Goal: Share content: Share content

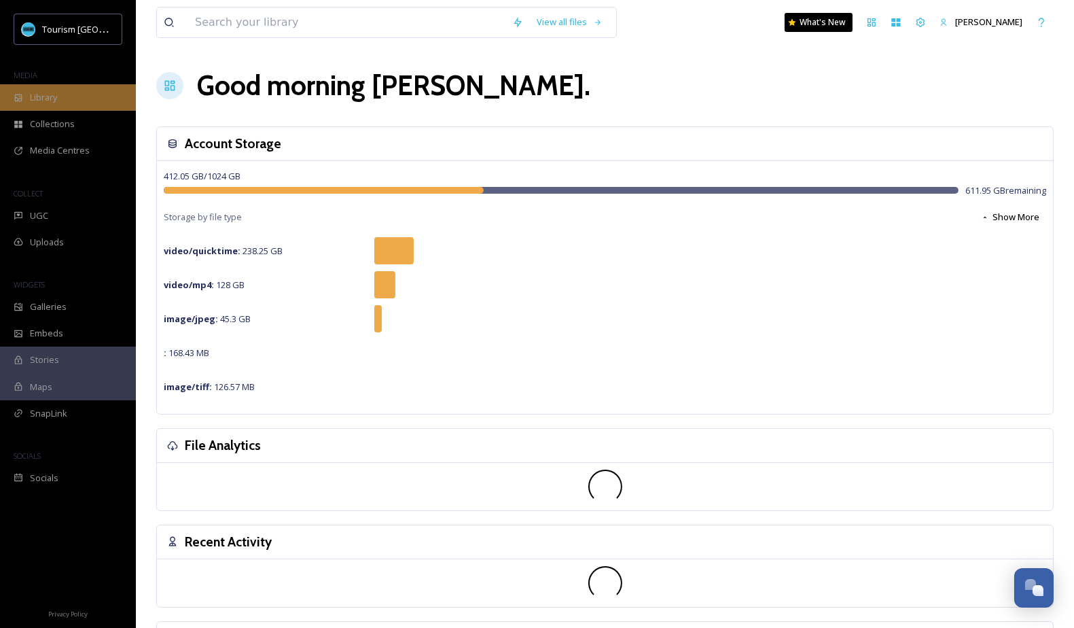
click at [102, 96] on div "Library" at bounding box center [68, 97] width 136 height 26
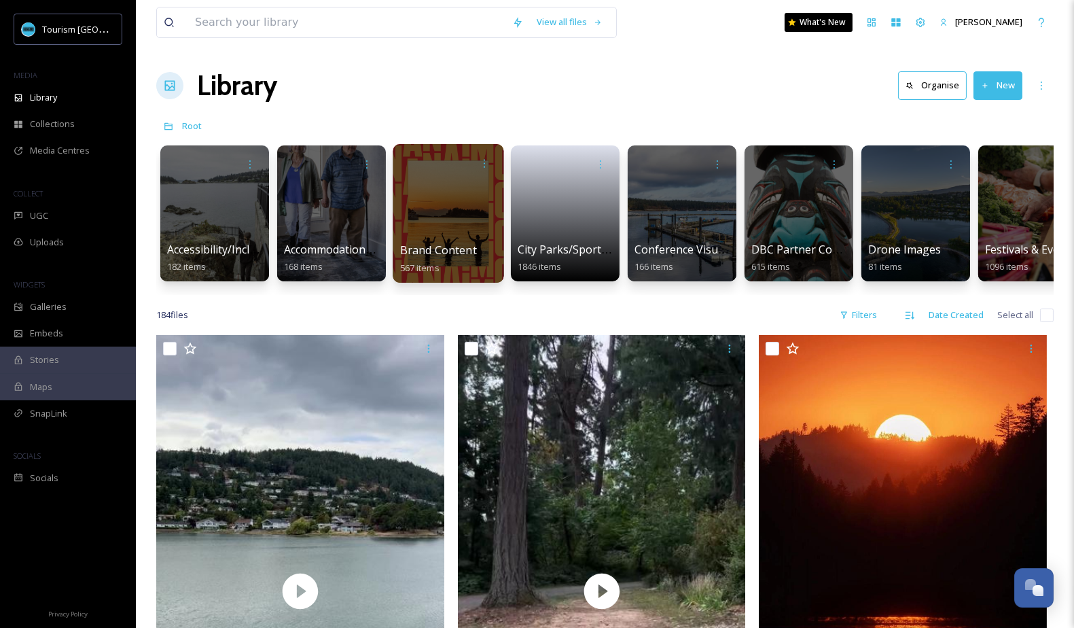
click at [469, 214] on div at bounding box center [448, 213] width 111 height 139
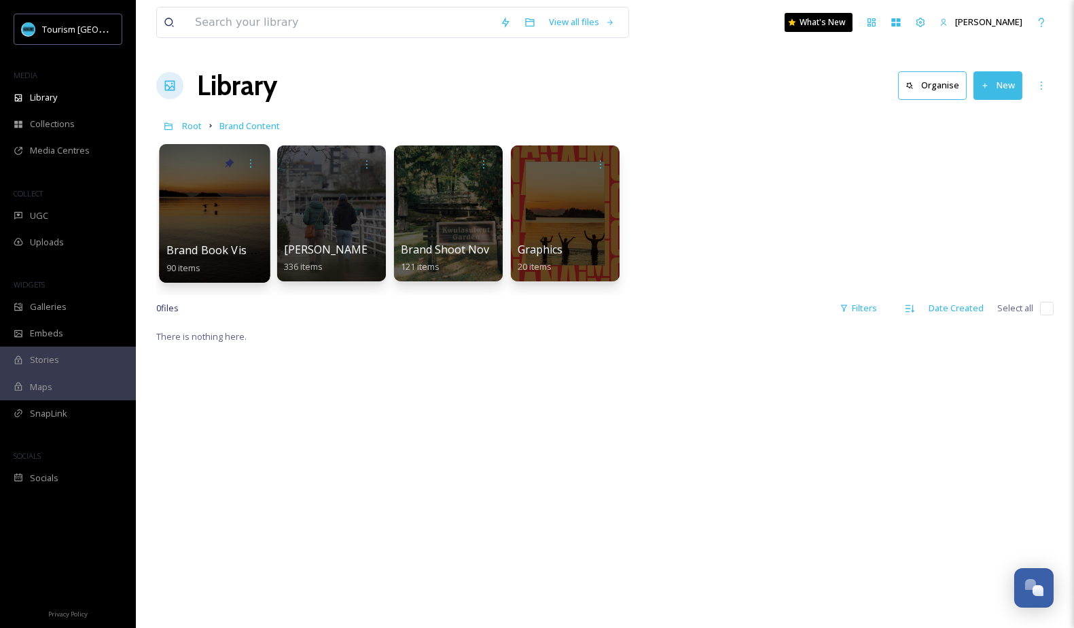
click at [233, 251] on span "Brand Book Visuals" at bounding box center [217, 250] width 102 height 15
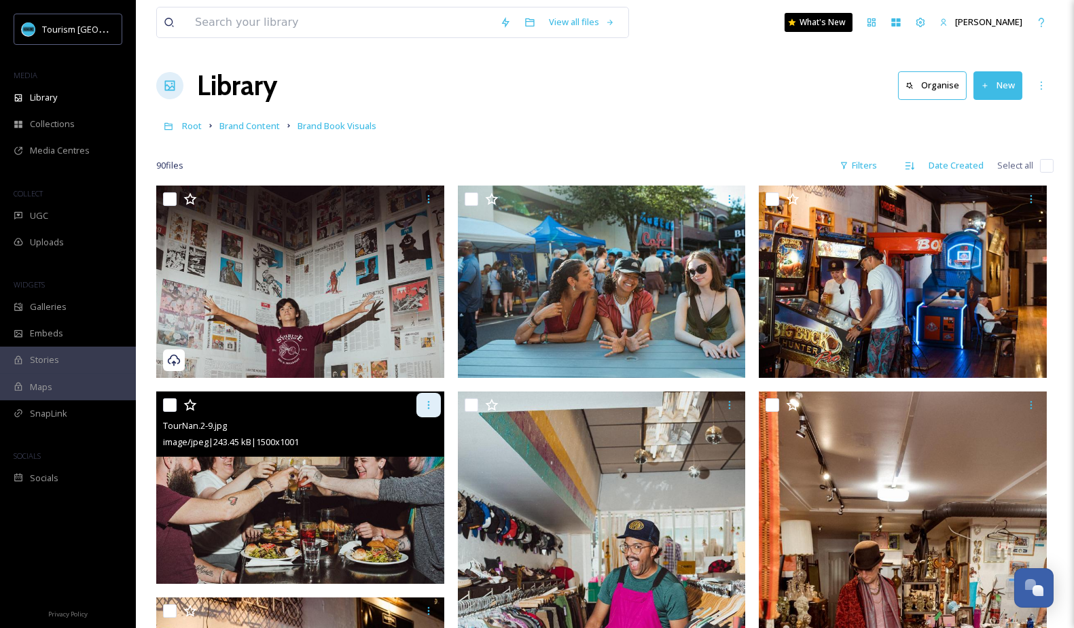
click at [428, 406] on icon at bounding box center [428, 404] width 11 height 11
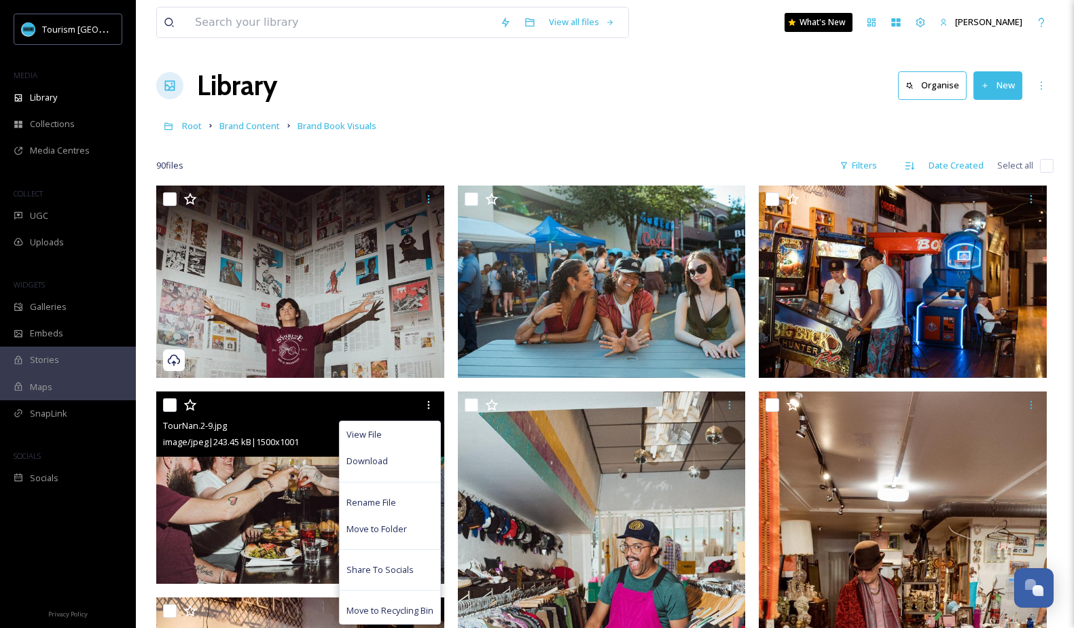
click at [300, 536] on img at bounding box center [300, 487] width 288 height 192
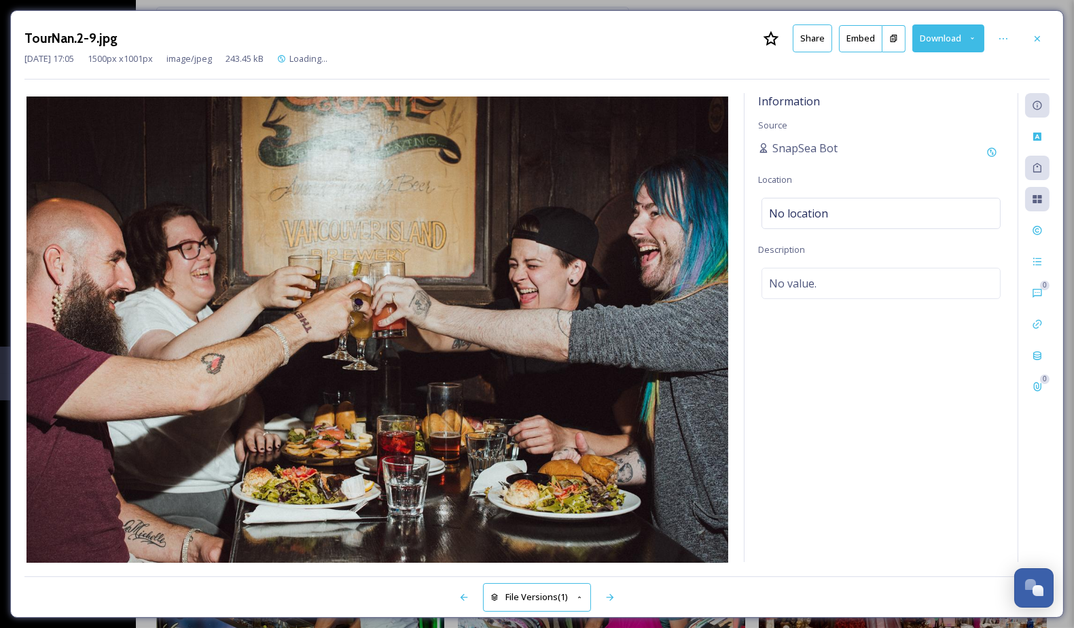
click at [841, 41] on button "Embed" at bounding box center [860, 38] width 43 height 27
click at [825, 39] on button "Share" at bounding box center [812, 38] width 39 height 28
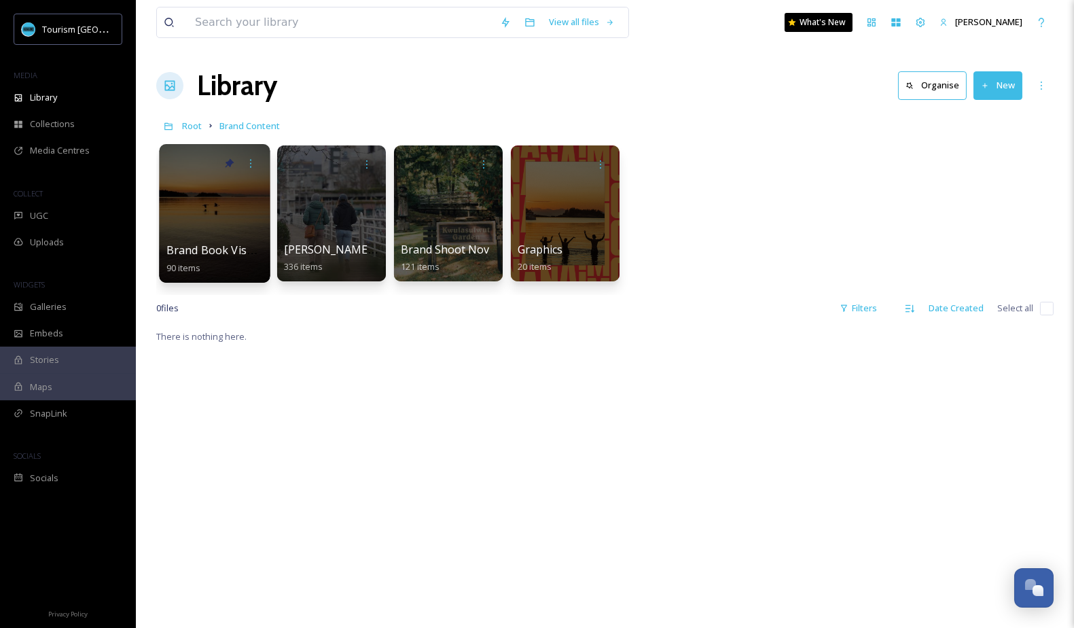
click at [215, 246] on span "Brand Book Visuals" at bounding box center [217, 250] width 102 height 15
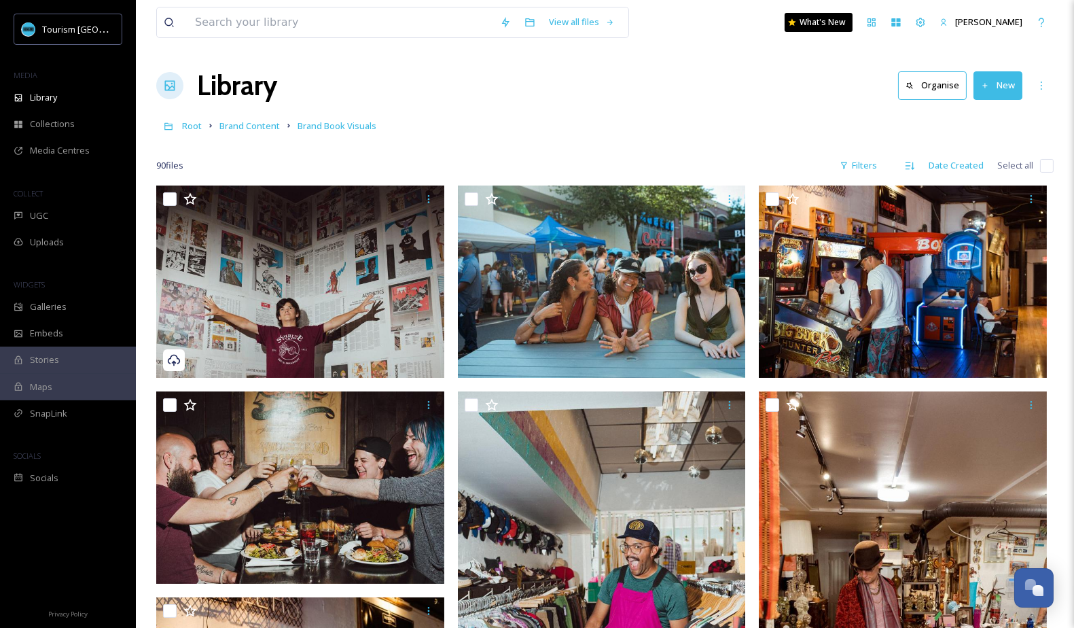
click at [382, 482] on img at bounding box center [300, 487] width 288 height 192
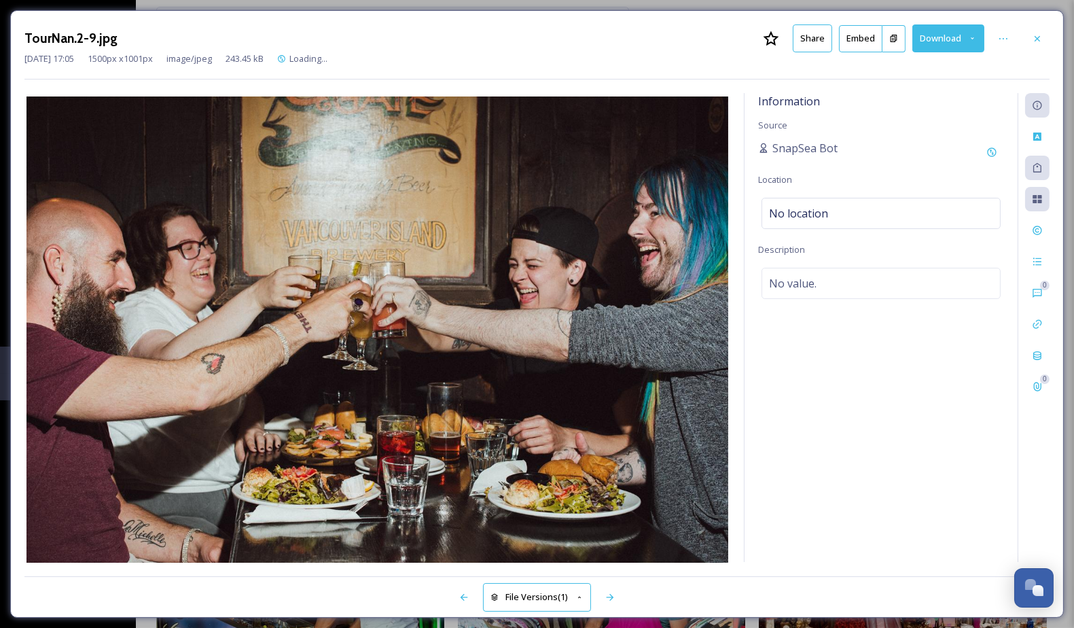
click at [817, 44] on button "Share" at bounding box center [812, 38] width 39 height 28
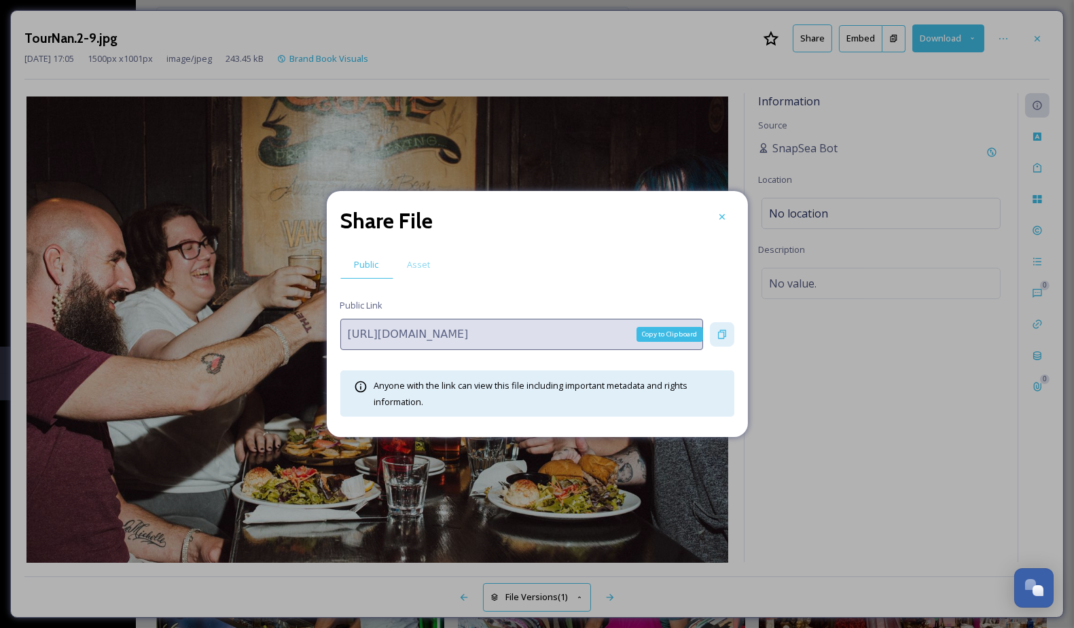
click at [726, 335] on icon at bounding box center [722, 334] width 8 height 9
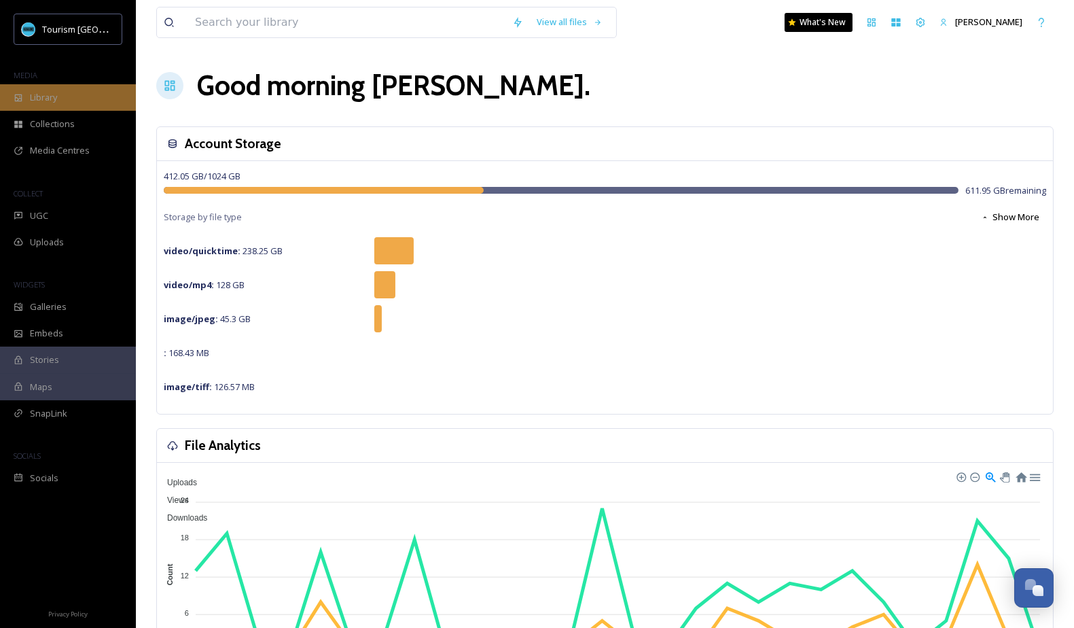
click at [26, 103] on div "Library" at bounding box center [68, 97] width 136 height 26
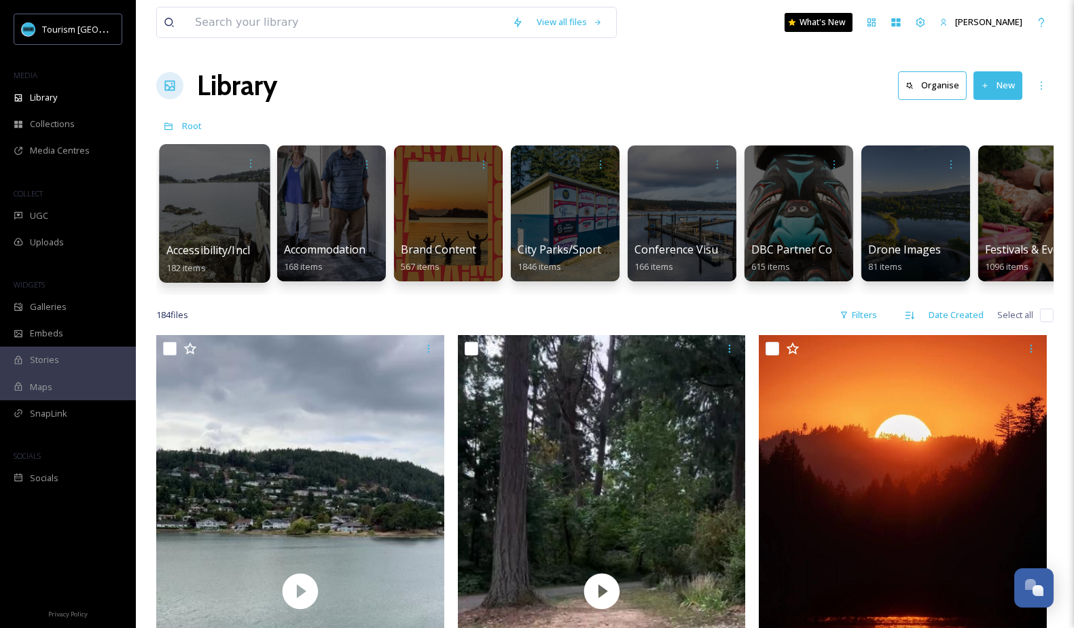
click at [239, 225] on div at bounding box center [214, 213] width 111 height 139
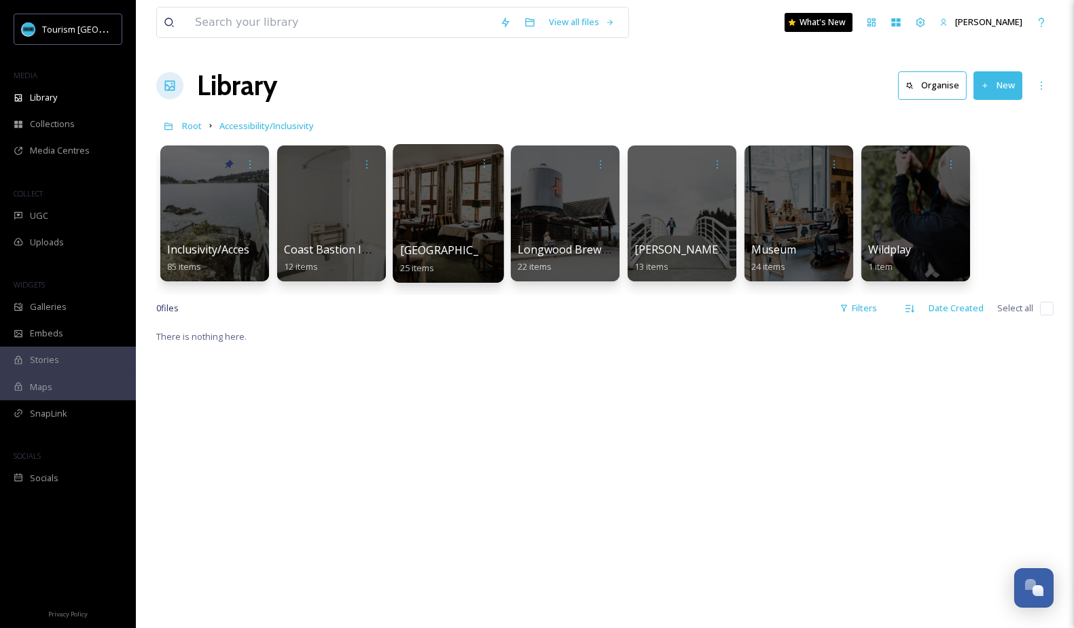
click at [444, 244] on span "Grand Hotel" at bounding box center [455, 250] width 111 height 15
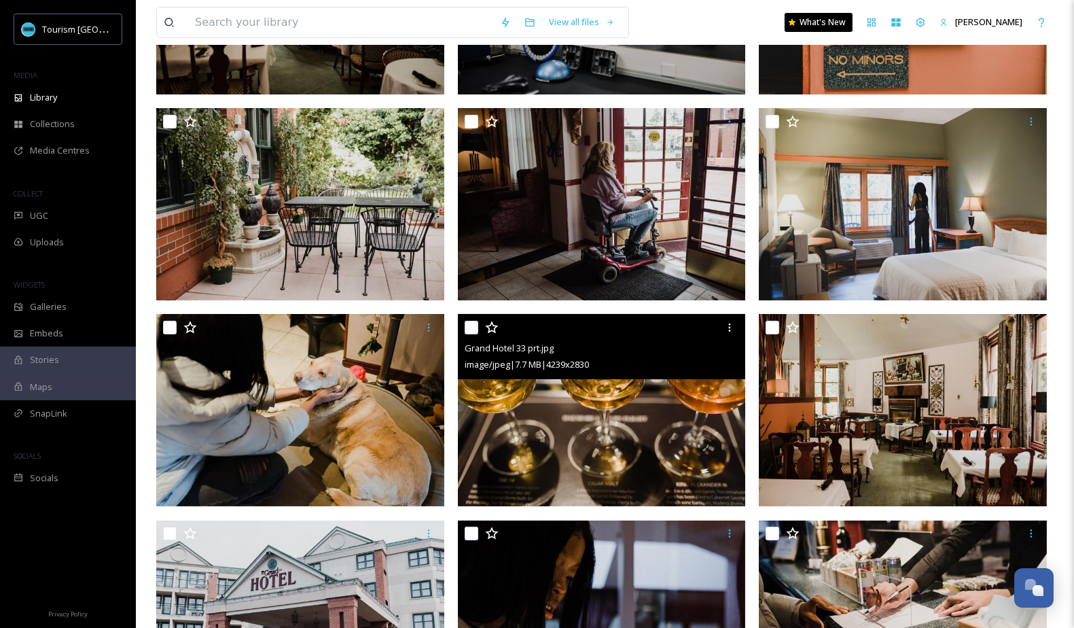
scroll to position [284, 0]
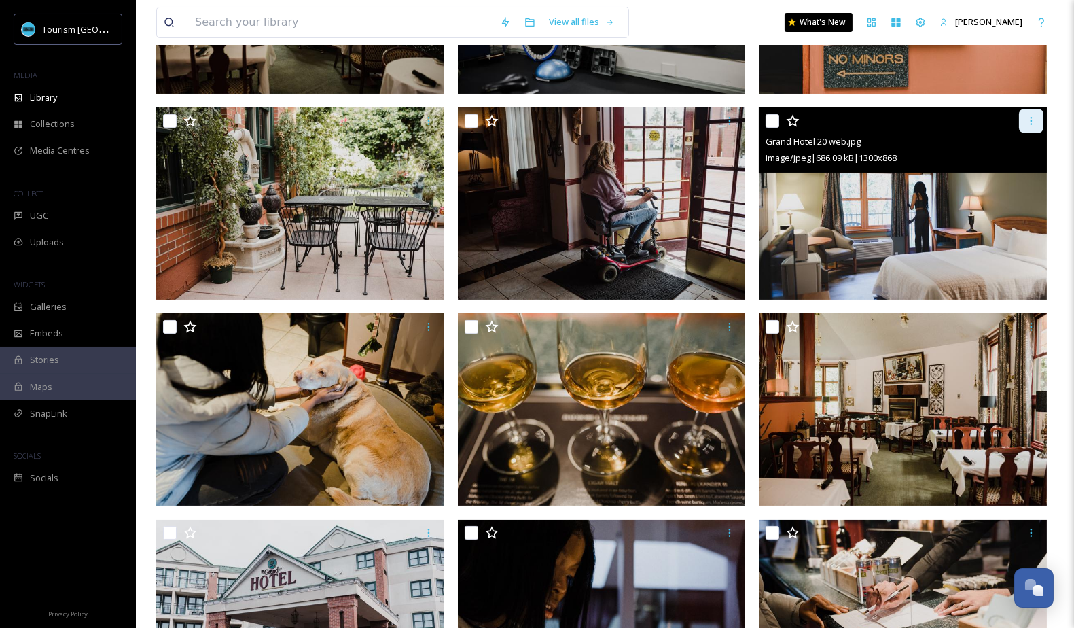
click at [1033, 118] on icon at bounding box center [1031, 120] width 11 height 11
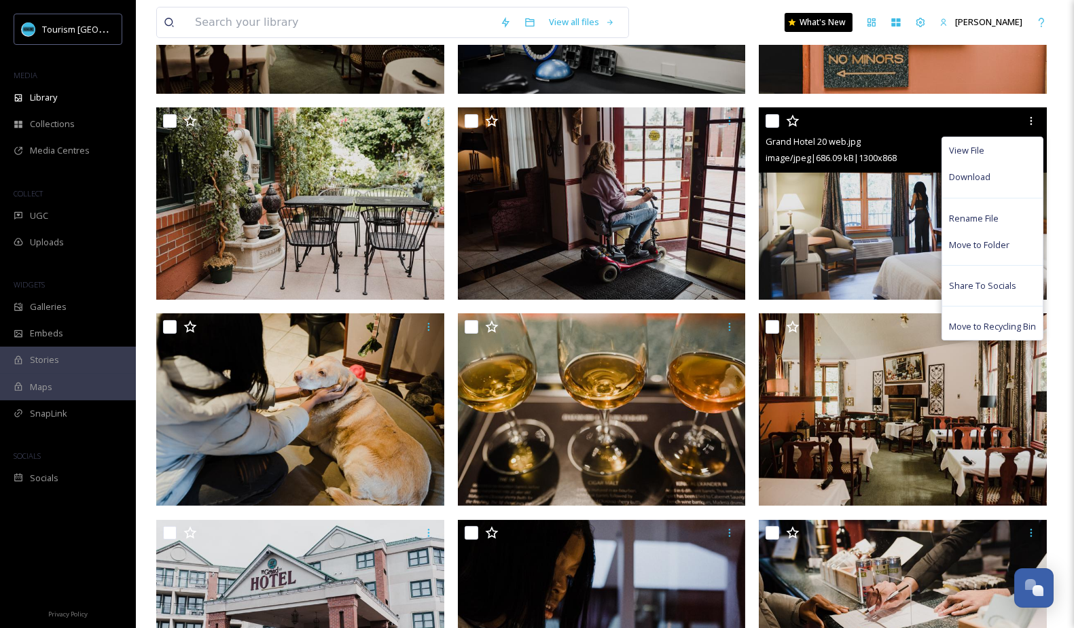
click at [861, 190] on img at bounding box center [903, 203] width 288 height 192
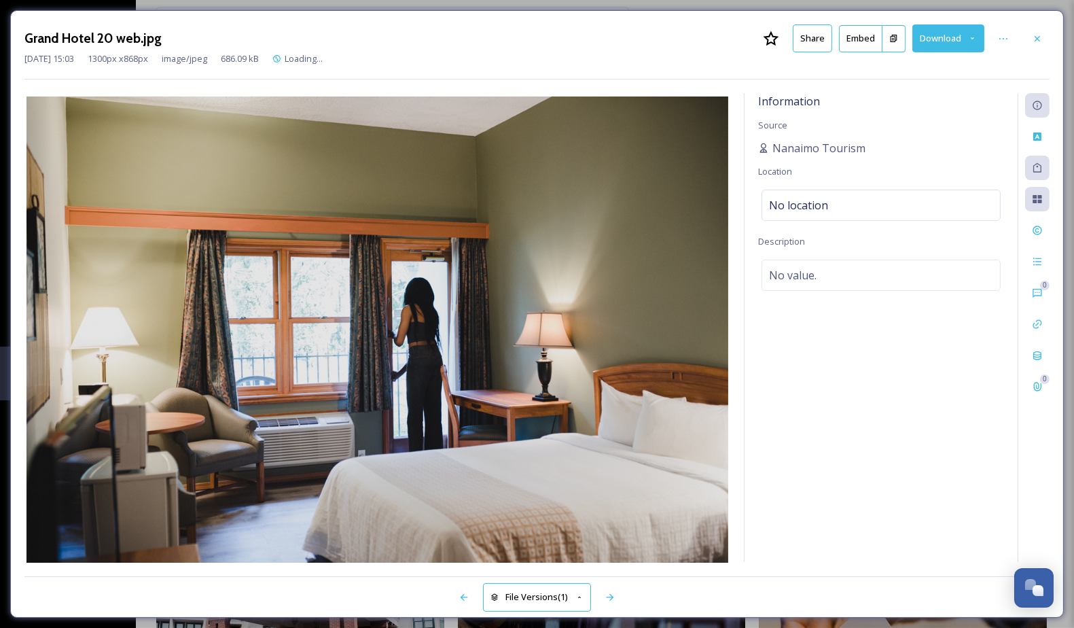
click at [818, 35] on button "Share" at bounding box center [812, 38] width 39 height 28
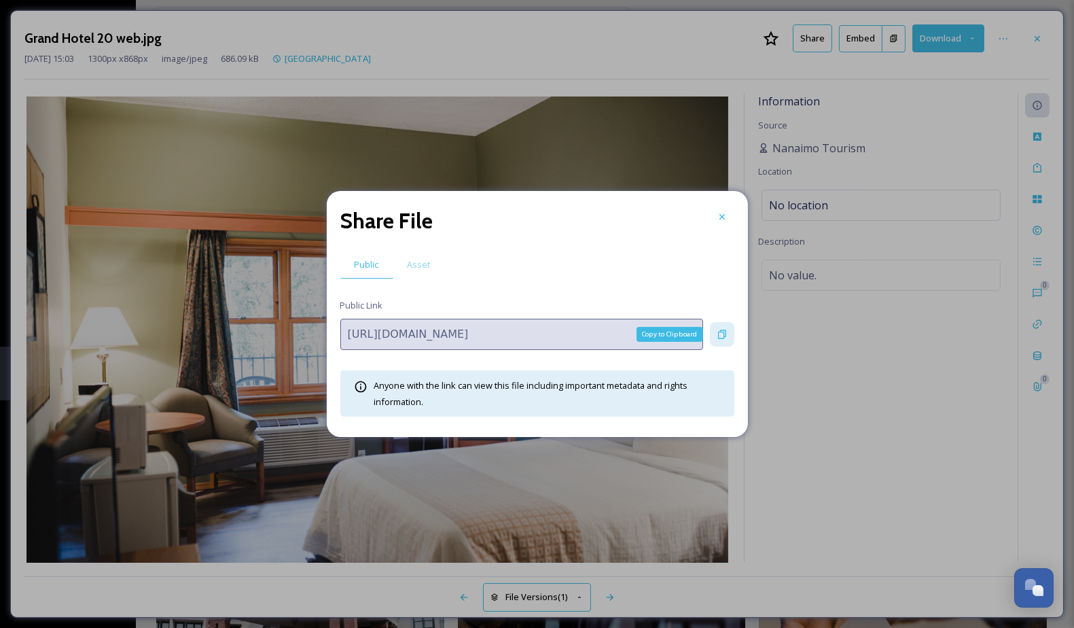
click at [719, 335] on icon at bounding box center [722, 334] width 11 height 11
